Goal: Information Seeking & Learning: Learn about a topic

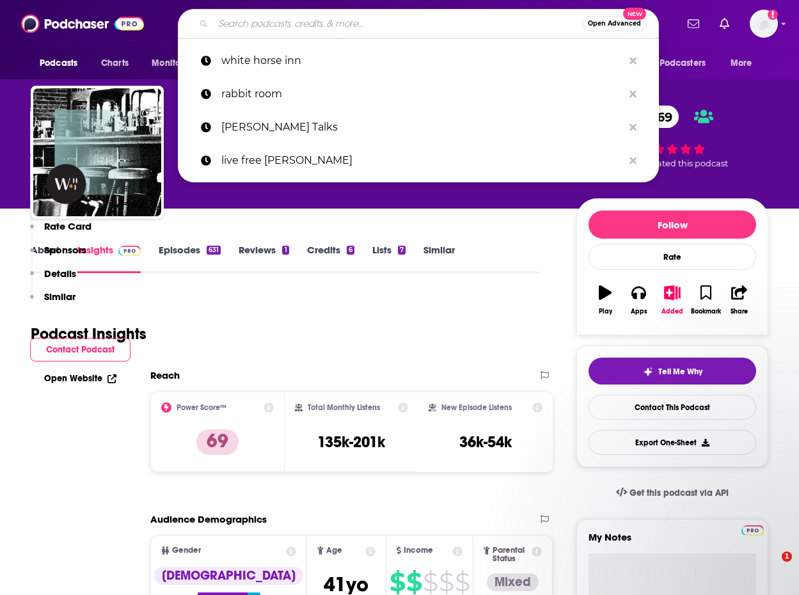
click at [293, 20] on input "Search podcasts, credits, & more..." at bounding box center [397, 23] width 369 height 20
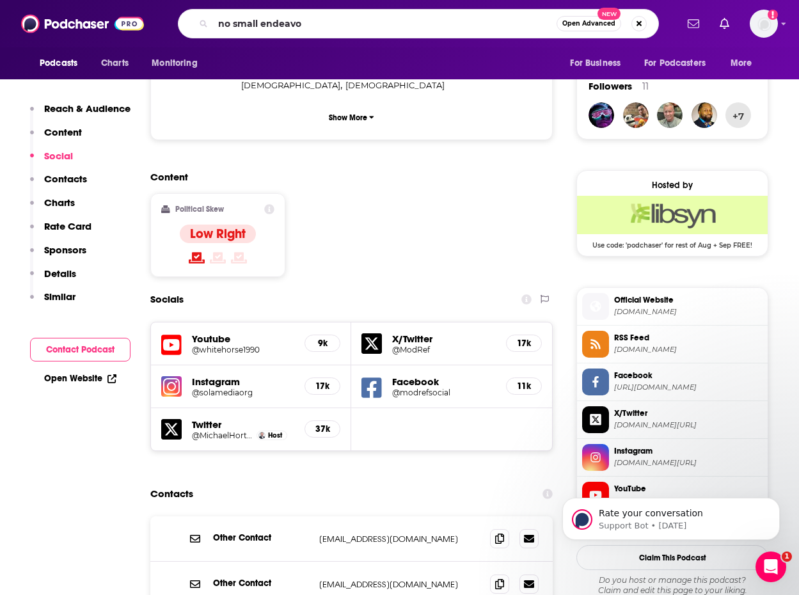
type input "no small endeavor"
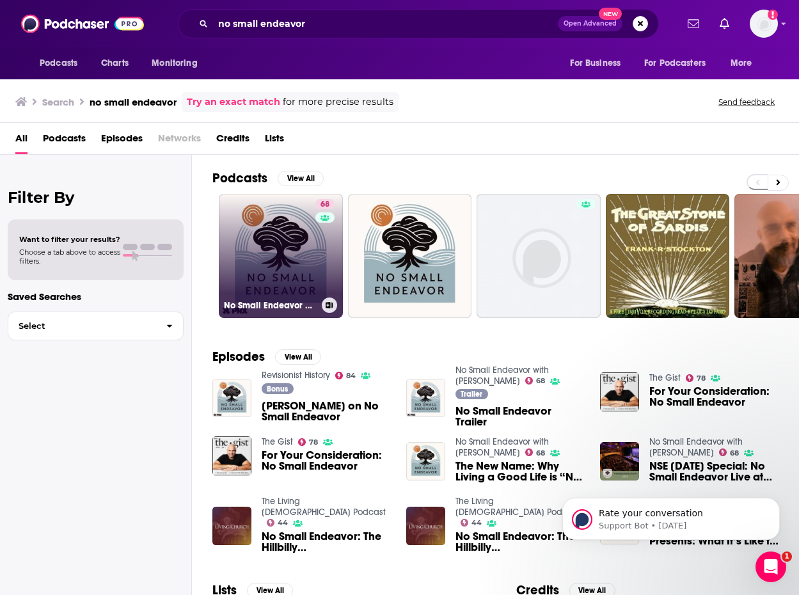
click at [293, 248] on link "68 No Small Endeavor with [PERSON_NAME]" at bounding box center [281, 256] width 124 height 124
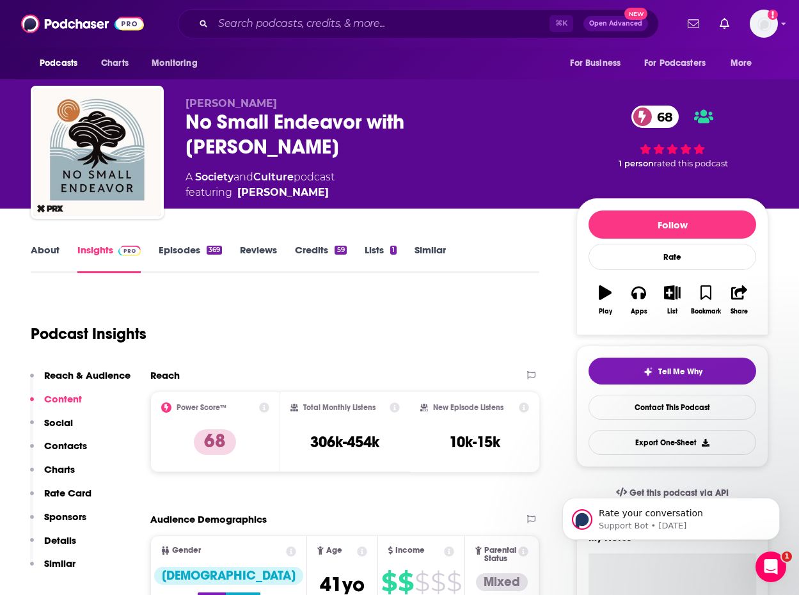
click at [195, 246] on link "Episodes 369" at bounding box center [190, 258] width 63 height 29
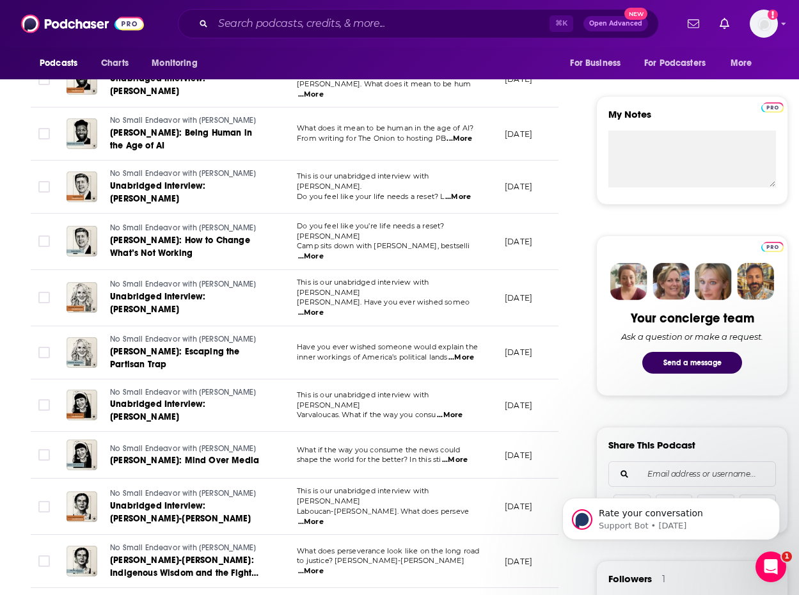
scroll to position [426, 0]
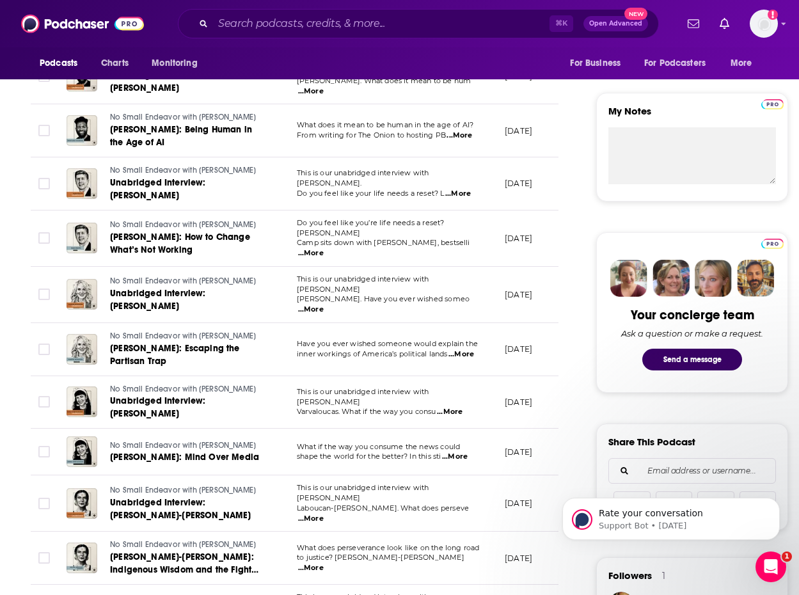
click at [324, 304] on span "...More" at bounding box center [311, 309] width 26 height 10
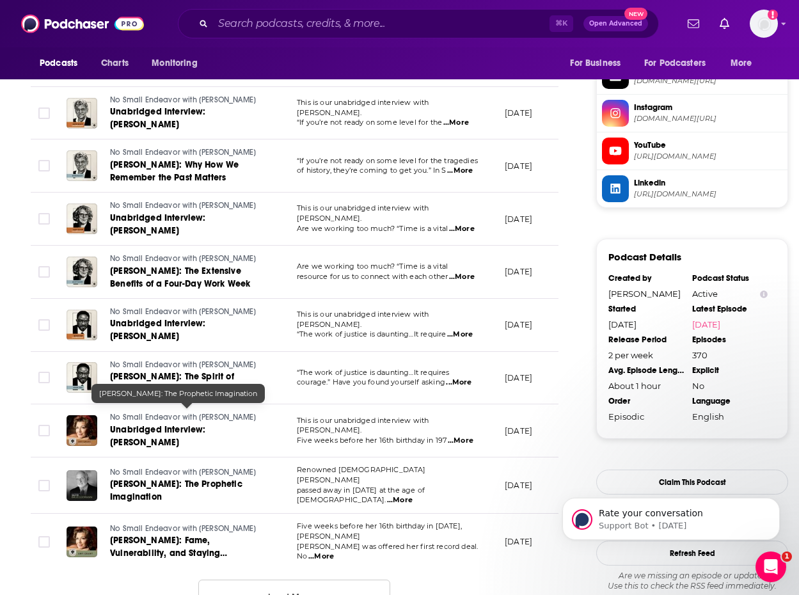
scroll to position [1167, 0]
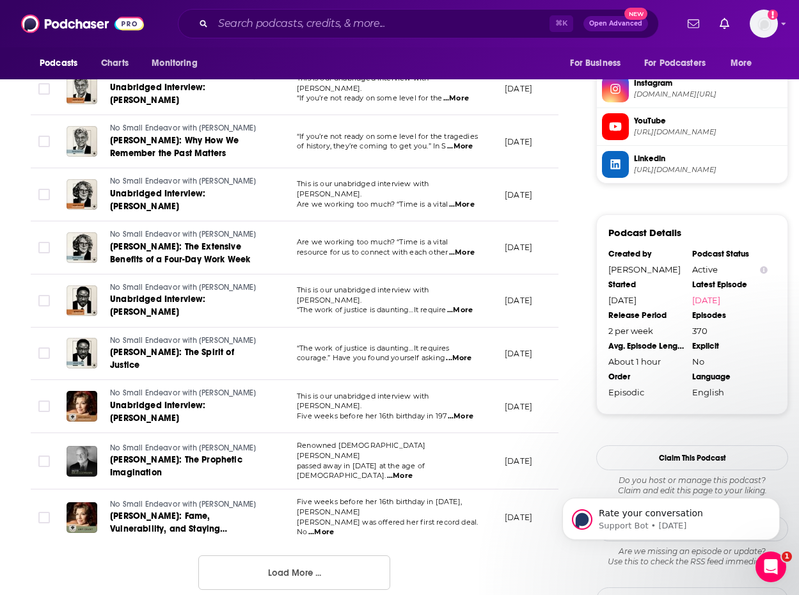
click at [324, 391] on span "This is our unabridged interview with [PERSON_NAME]." at bounding box center [363, 400] width 132 height 19
click at [459, 411] on span "...More" at bounding box center [461, 416] width 26 height 10
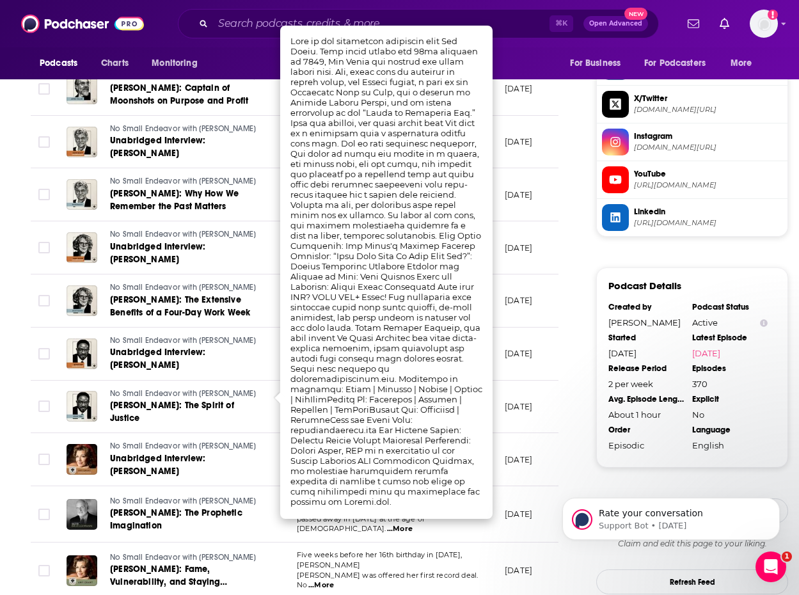
scroll to position [1128, 0]
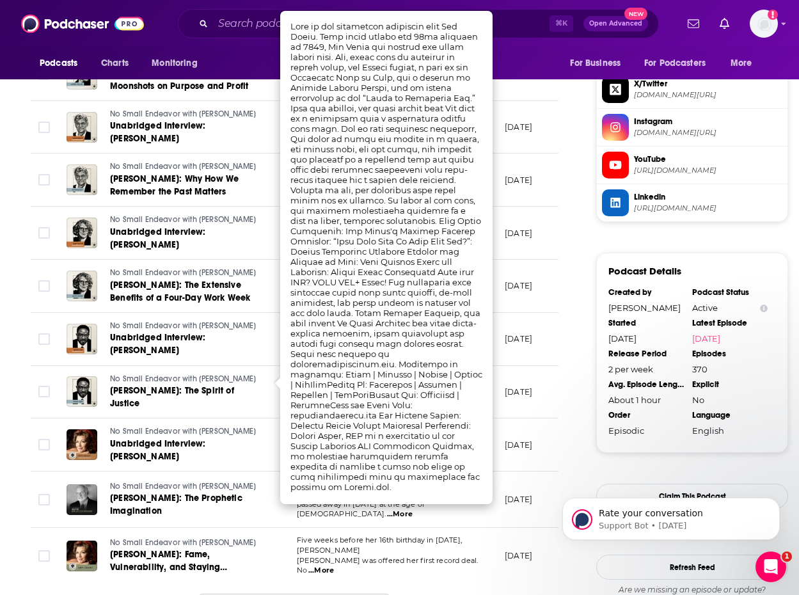
click at [216, 418] on td "No Small Endeavor with [PERSON_NAME] Unabridged Interview: [PERSON_NAME]" at bounding box center [171, 444] width 230 height 53
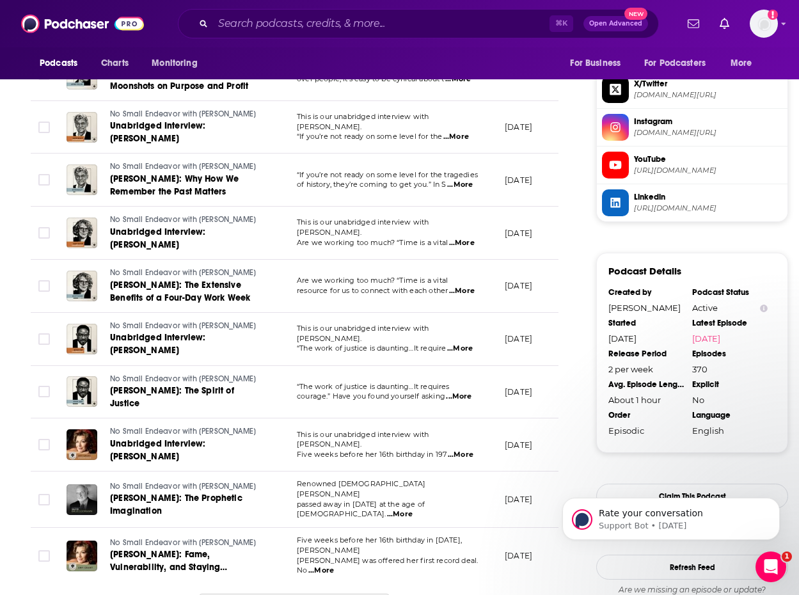
click at [462, 391] on span "...More" at bounding box center [459, 396] width 26 height 10
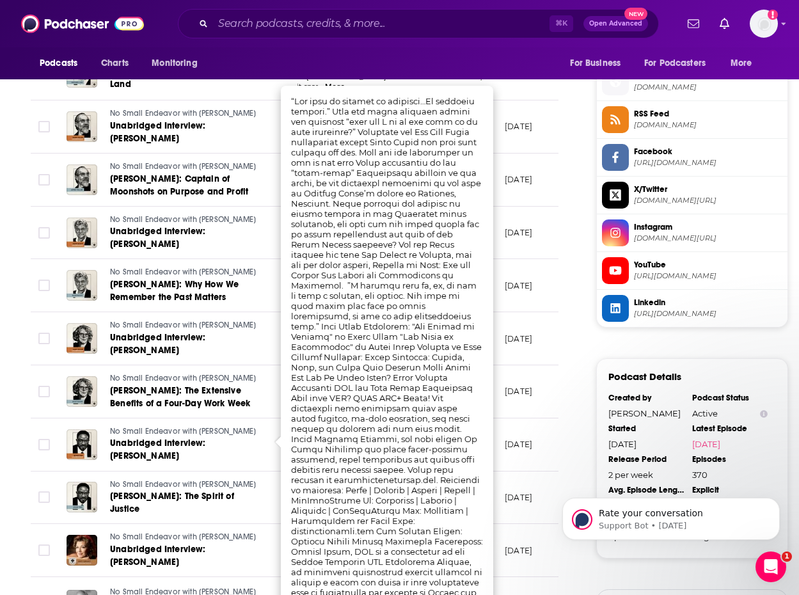
scroll to position [1196, 0]
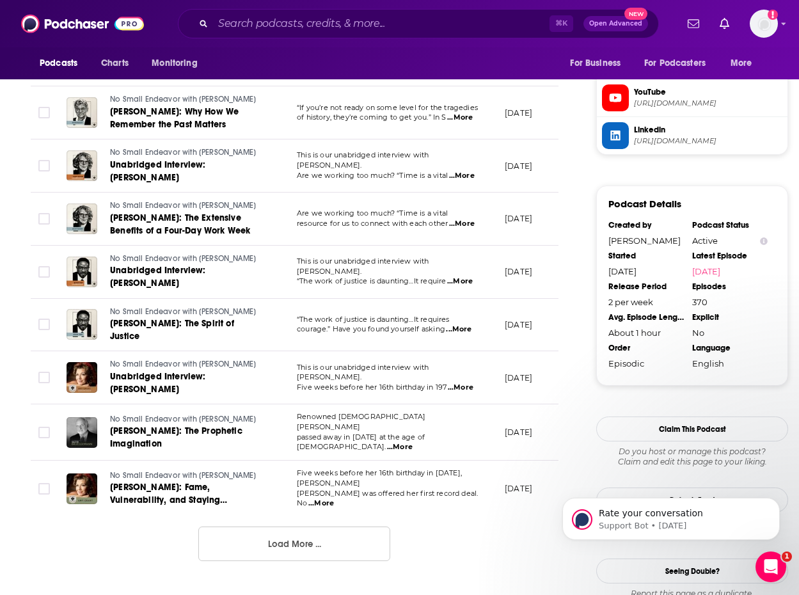
click at [309, 526] on button "Load More ..." at bounding box center [294, 543] width 192 height 35
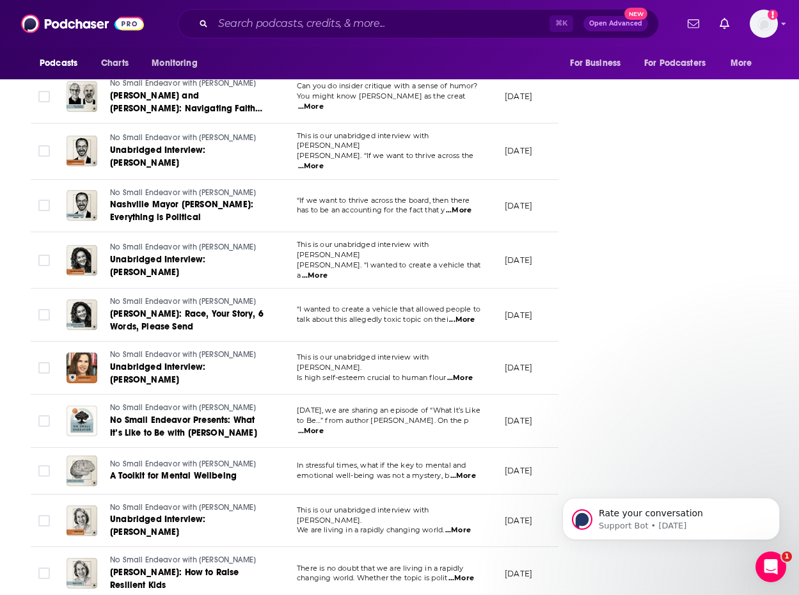
scroll to position [1811, 0]
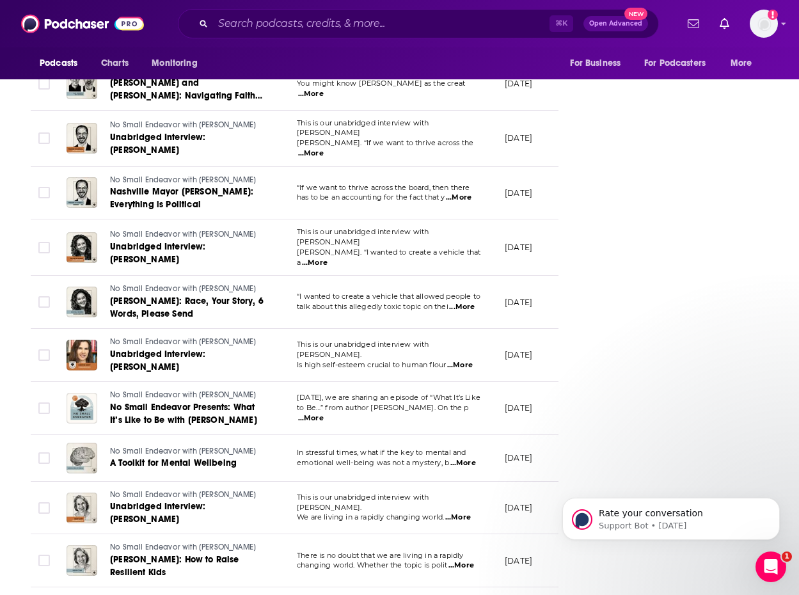
click at [459, 458] on span "...More" at bounding box center [463, 463] width 26 height 10
click at [236, 534] on td "No Small Endeavor with [PERSON_NAME] [PERSON_NAME]: How to Raise Resilient Kids" at bounding box center [171, 560] width 230 height 53
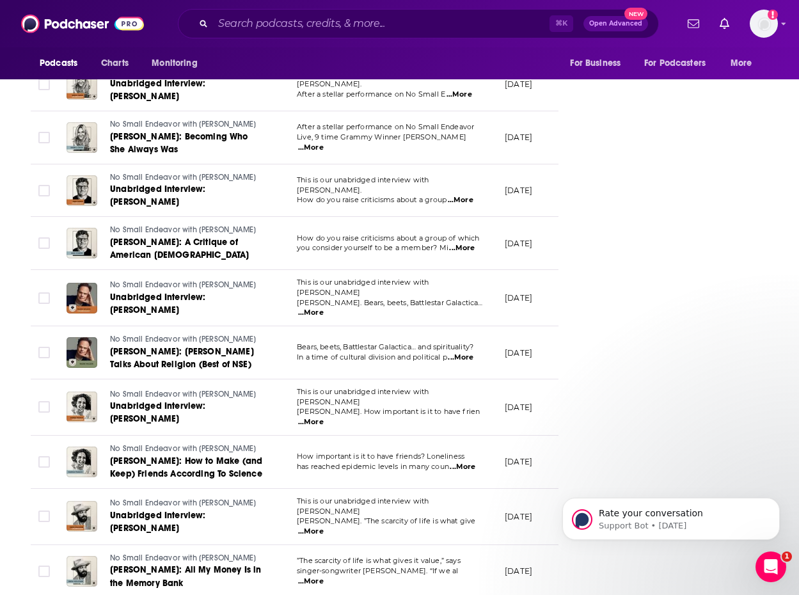
scroll to position [2355, 0]
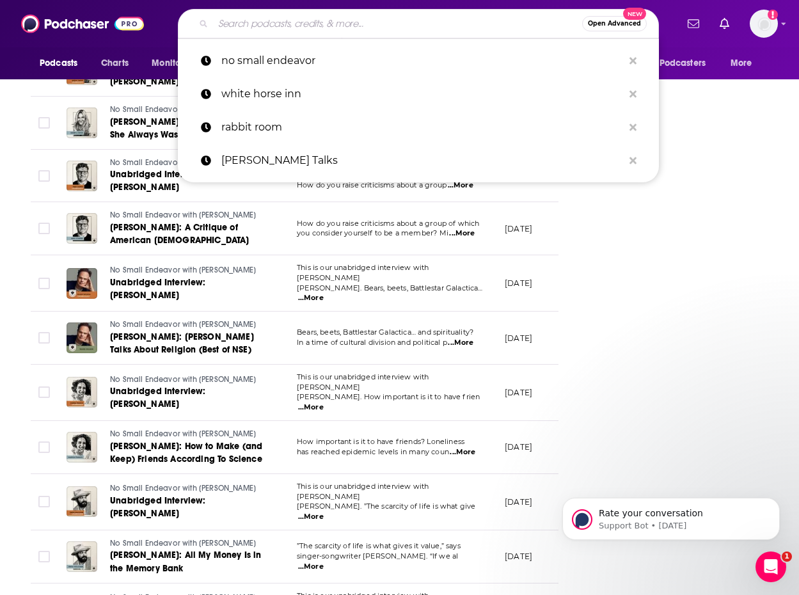
click at [247, 22] on input "Search podcasts, credits, & more..." at bounding box center [397, 23] width 369 height 20
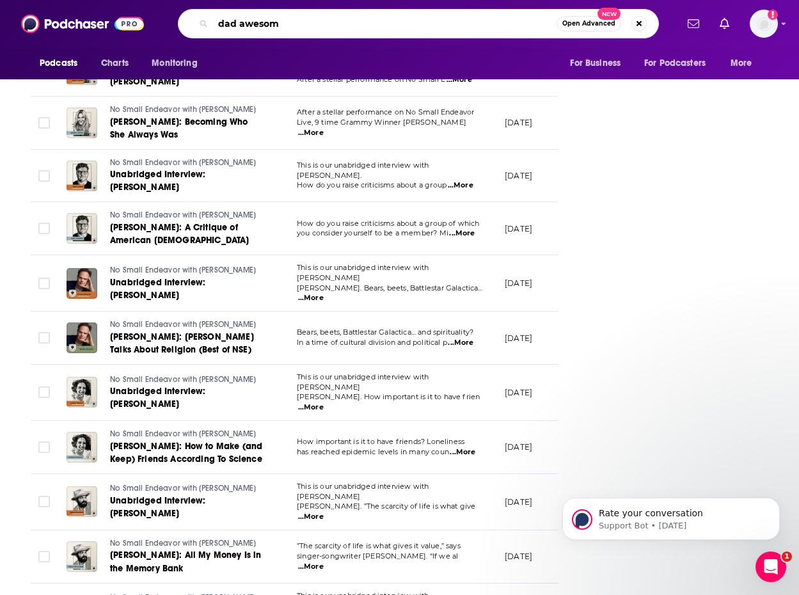
type input "dad awesome"
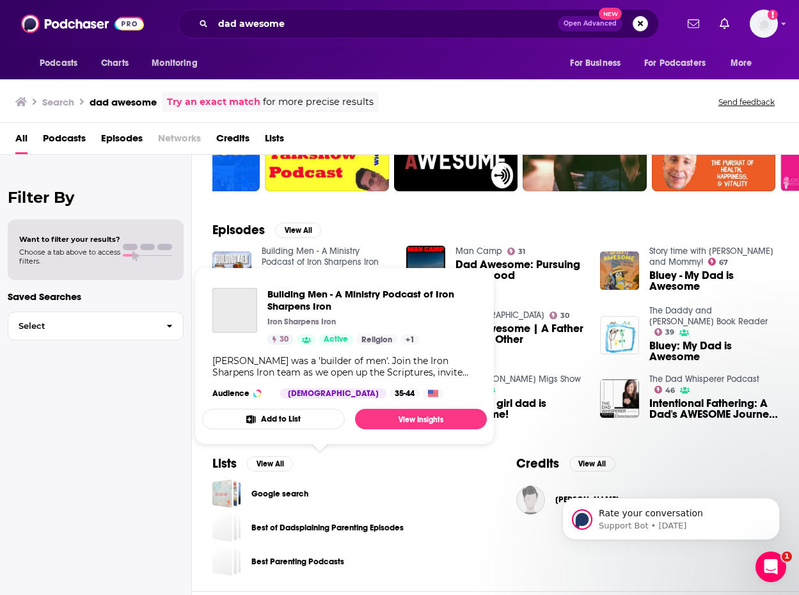
scroll to position [140, 0]
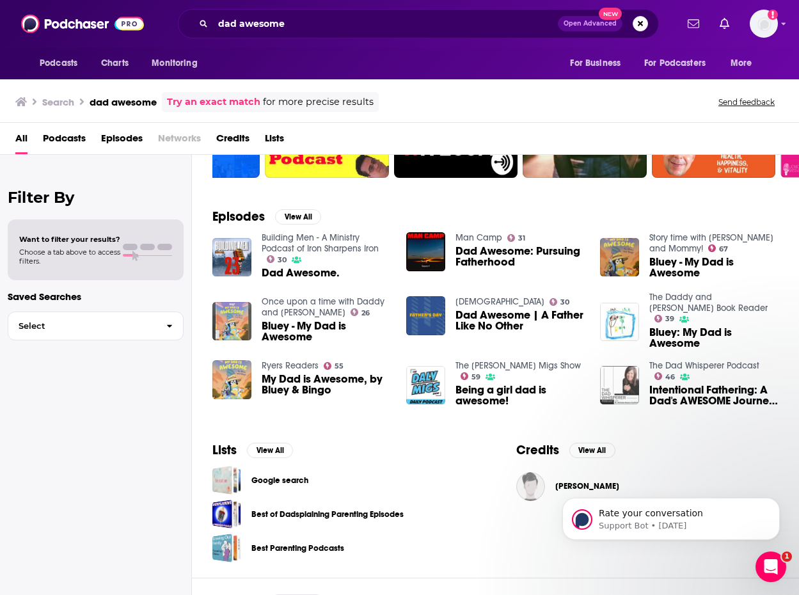
click at [631, 390] on img "Intentional Fathering: A Dad's AWESOME Journey with His Four Young Daughters (I…" at bounding box center [619, 385] width 39 height 39
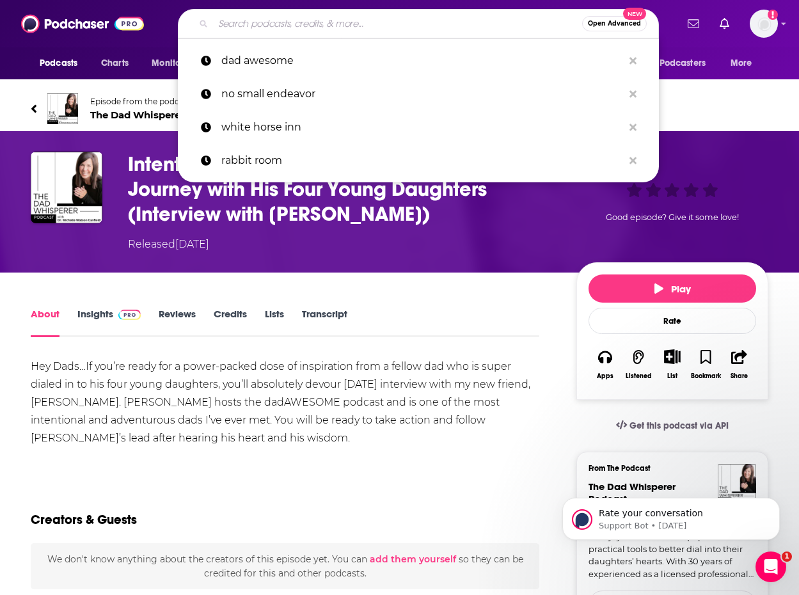
click at [290, 22] on input "Search podcasts, credits, & more..." at bounding box center [397, 23] width 369 height 20
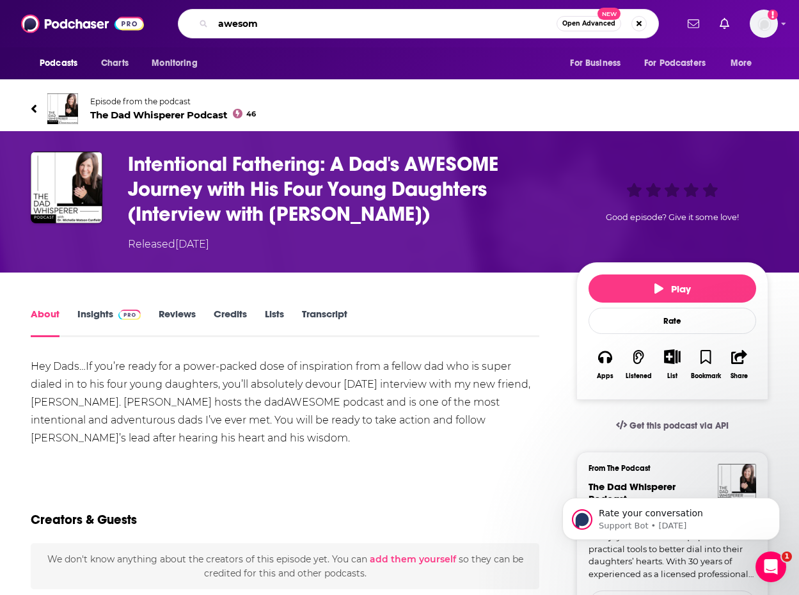
type input "awesome"
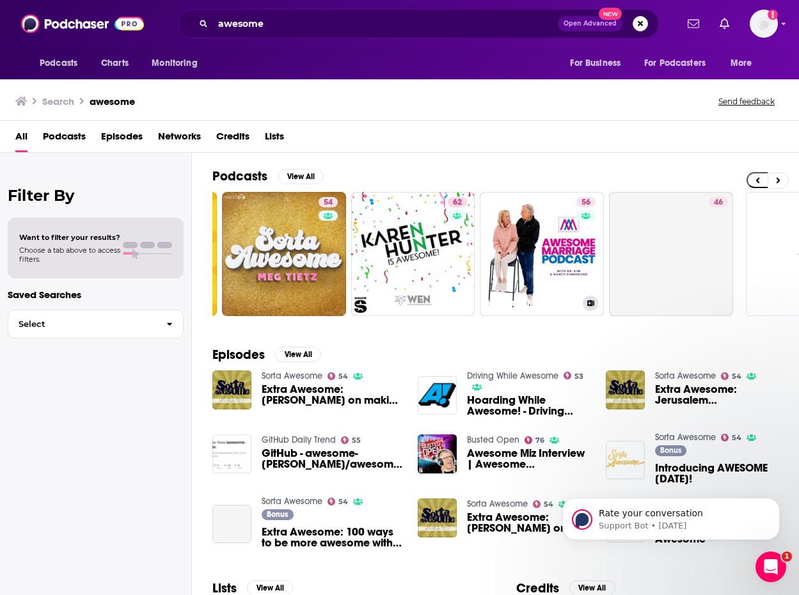
scroll to position [0, 588]
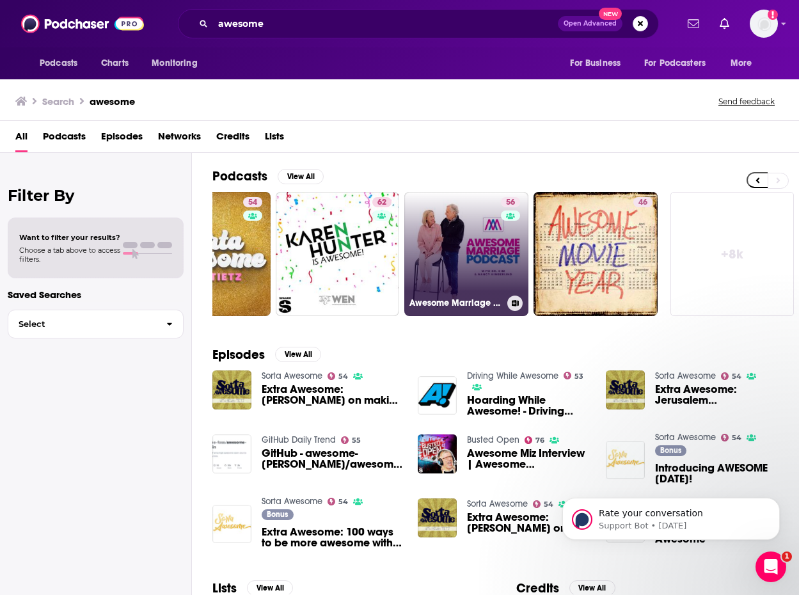
click at [494, 267] on link "56 Awesome Marriage Podcast" at bounding box center [466, 254] width 124 height 124
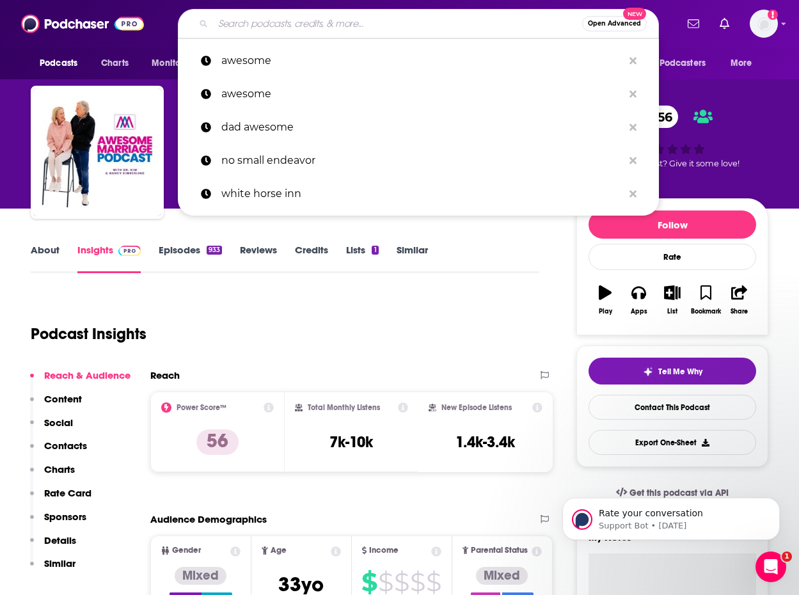
click at [292, 31] on input "Search podcasts, credits, & more..." at bounding box center [397, 23] width 369 height 20
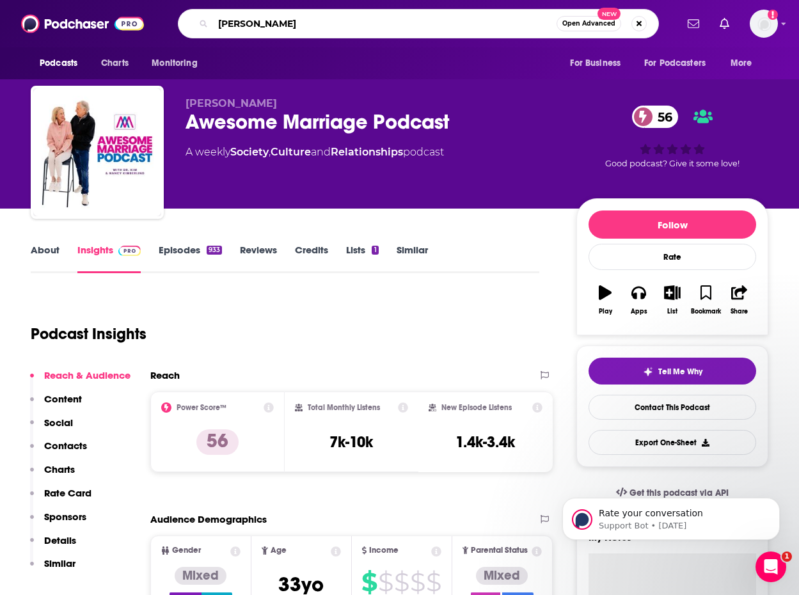
type input "[PERSON_NAME]"
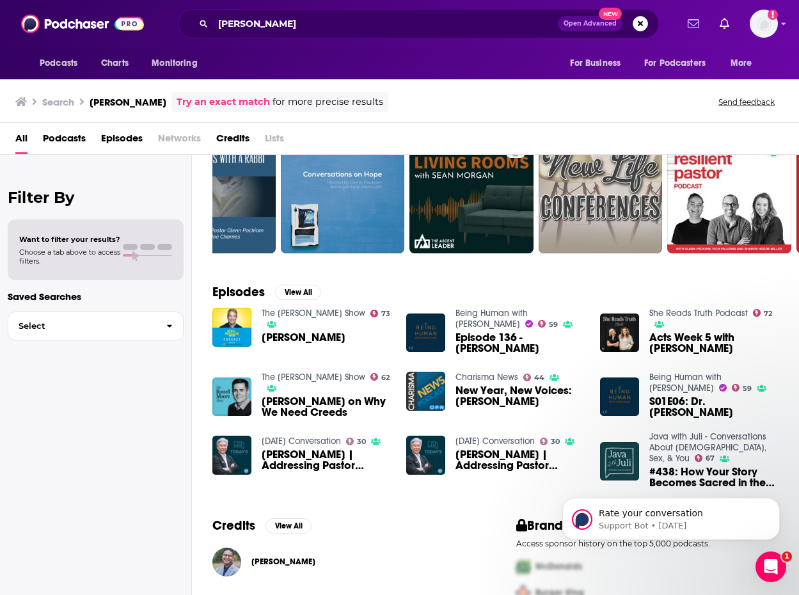
scroll to position [117, 0]
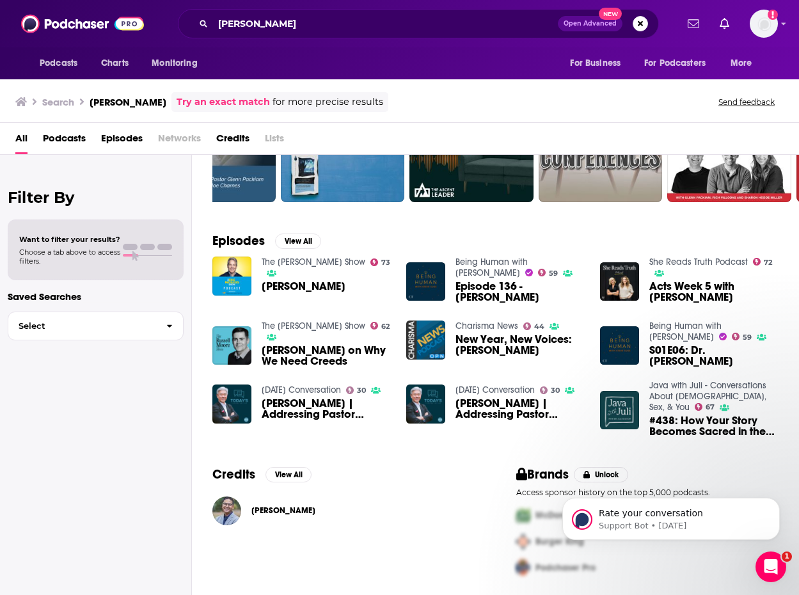
click at [691, 420] on span "#438: How Your Story Becomes Sacred in the Hands of [DEMOGRAPHIC_DATA] with [PE…" at bounding box center [713, 426] width 129 height 22
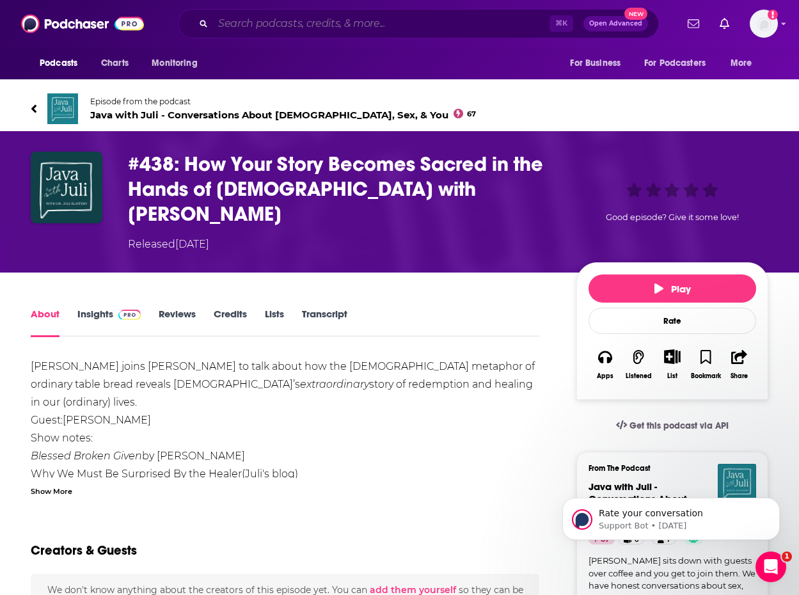
click at [310, 33] on input "Search podcasts, credits, & more..." at bounding box center [381, 23] width 336 height 20
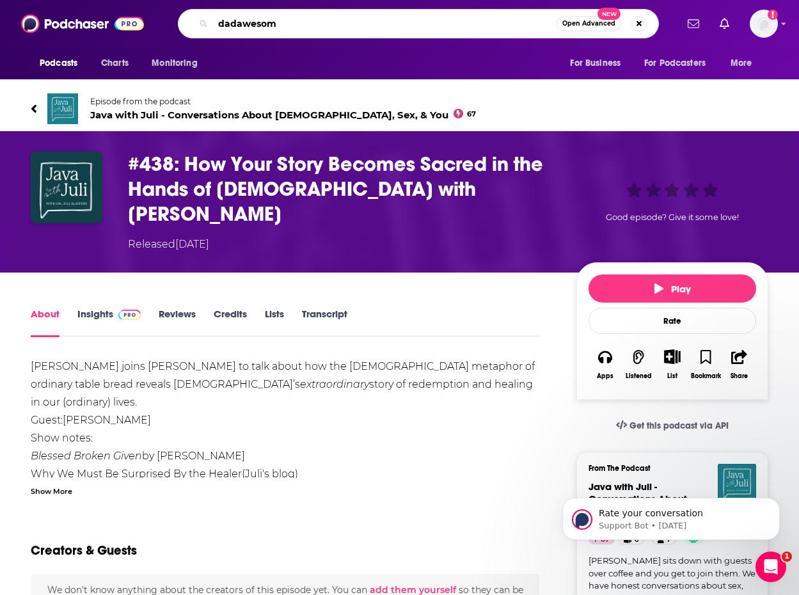
type input "dadawesome"
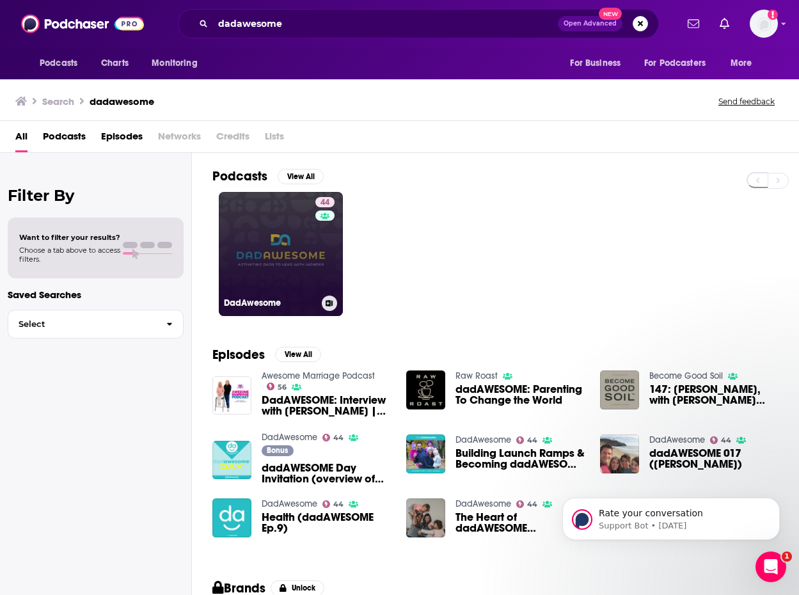
click at [283, 242] on link "44 DadAwesome" at bounding box center [281, 254] width 124 height 124
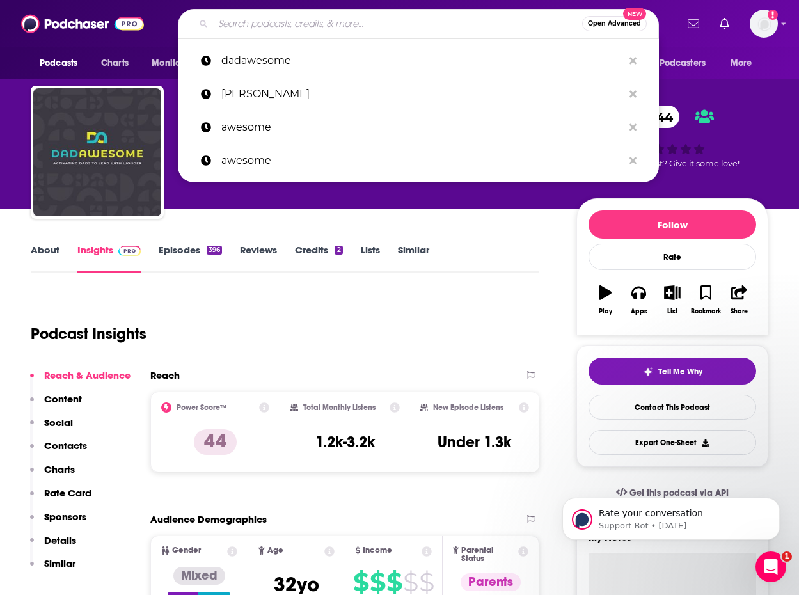
click at [270, 27] on input "Search podcasts, credits, & more..." at bounding box center [397, 23] width 369 height 20
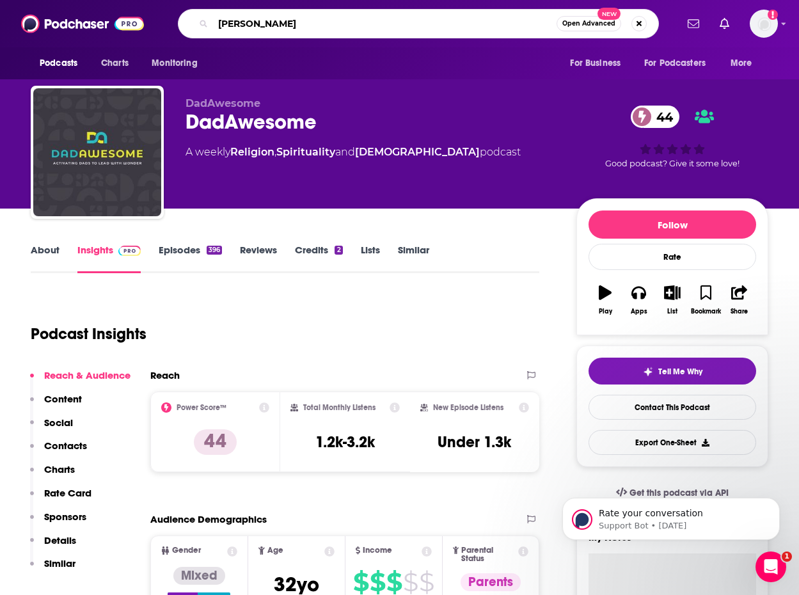
type input "[PERSON_NAME]"
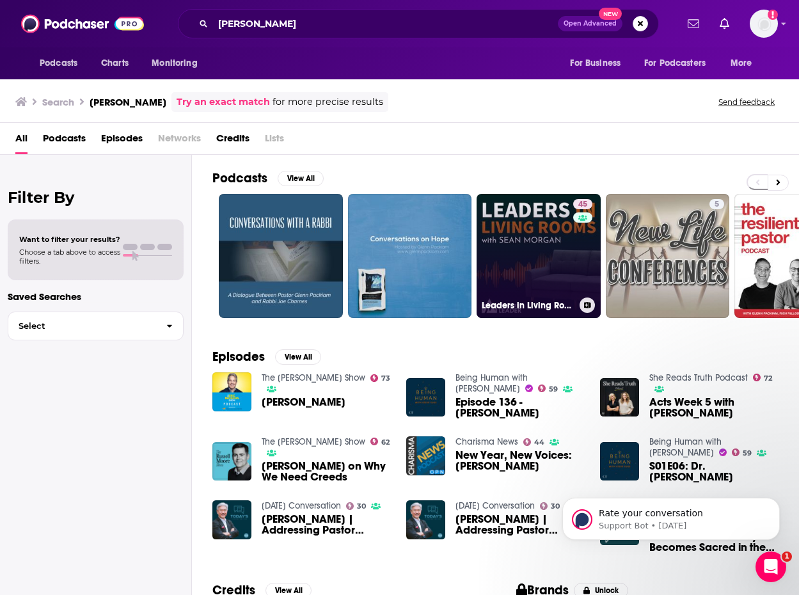
click at [550, 274] on link "45 Leaders in Living Rooms" at bounding box center [539, 256] width 124 height 124
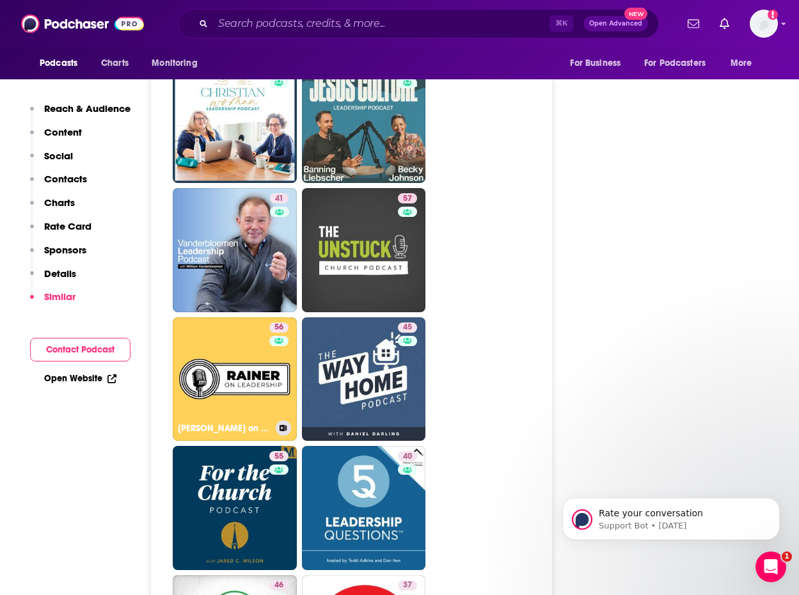
scroll to position [2413, 0]
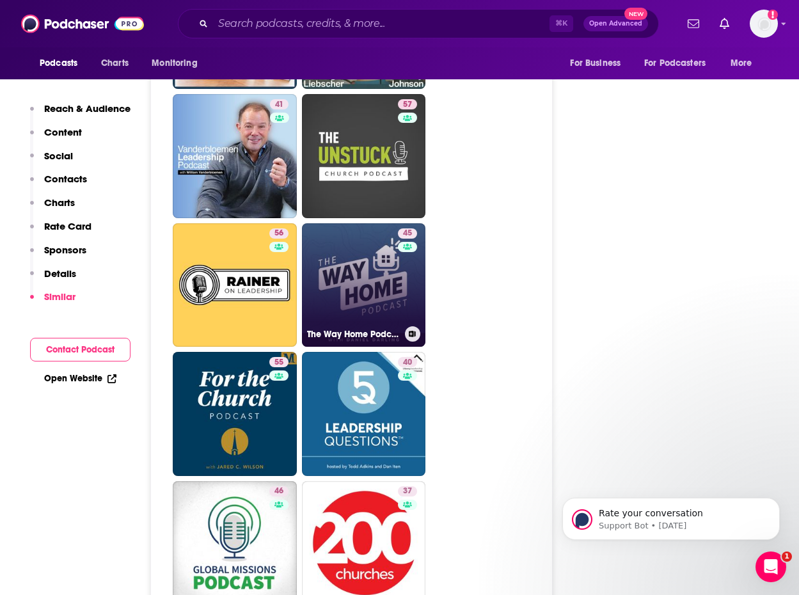
click at [343, 242] on link "45 The Way Home Podcast" at bounding box center [364, 285] width 124 height 124
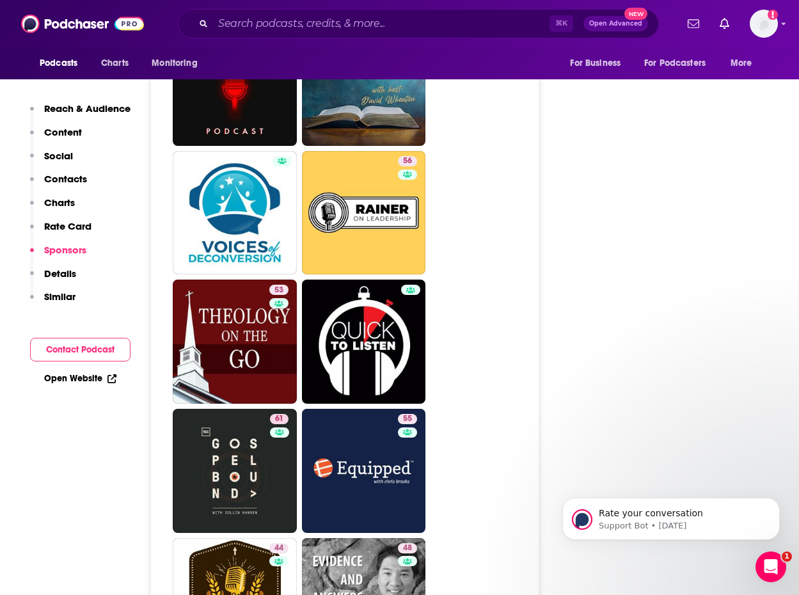
scroll to position [2892, 0]
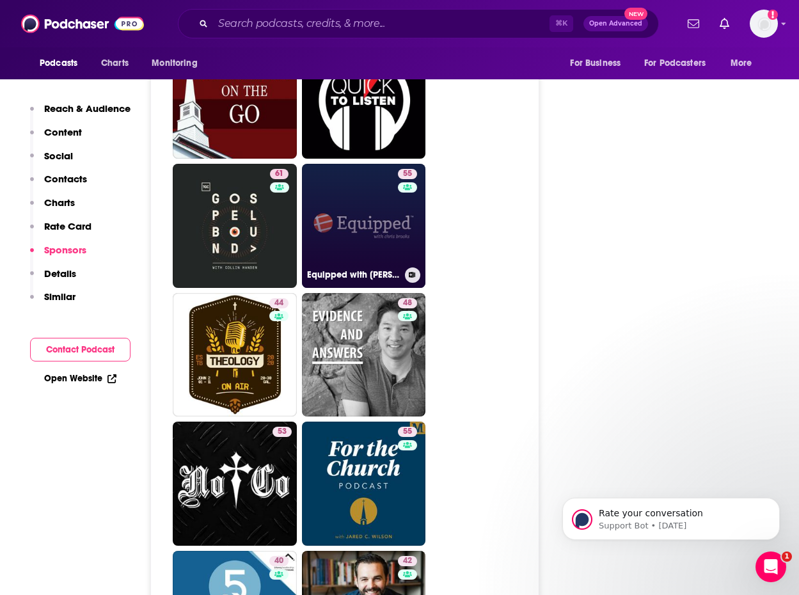
click at [326, 180] on link "55 Equipped with [PERSON_NAME]" at bounding box center [364, 226] width 124 height 124
type input "[URL][DOMAIN_NAME][PERSON_NAME]"
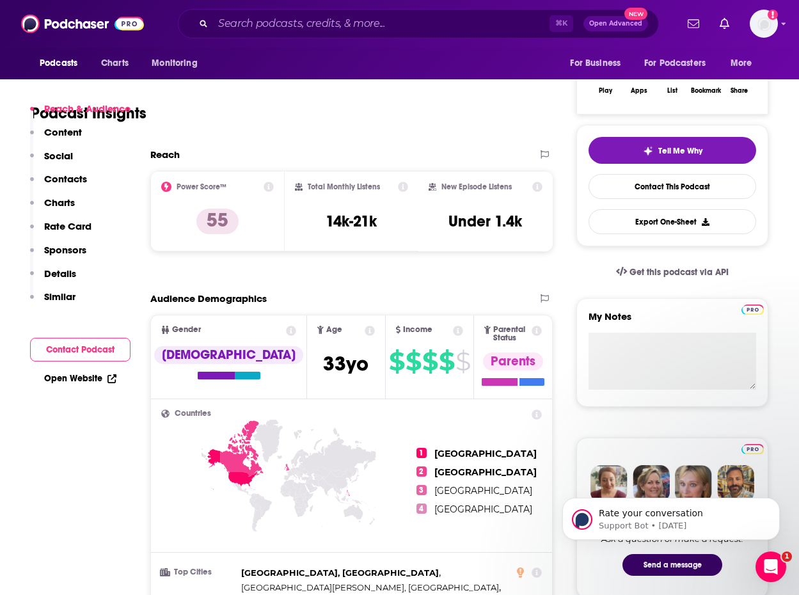
scroll to position [496, 0]
